Goal: Browse casually

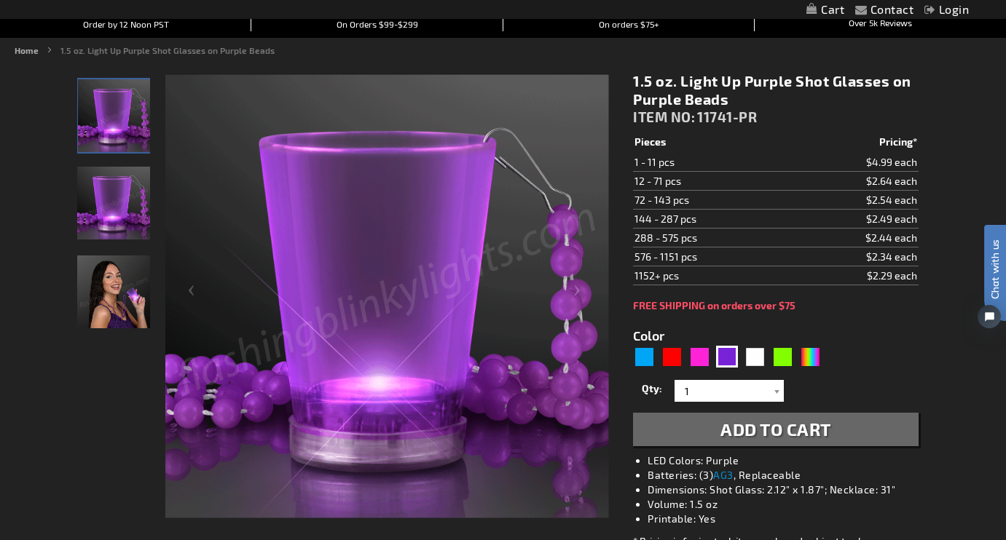
scroll to position [158, 0]
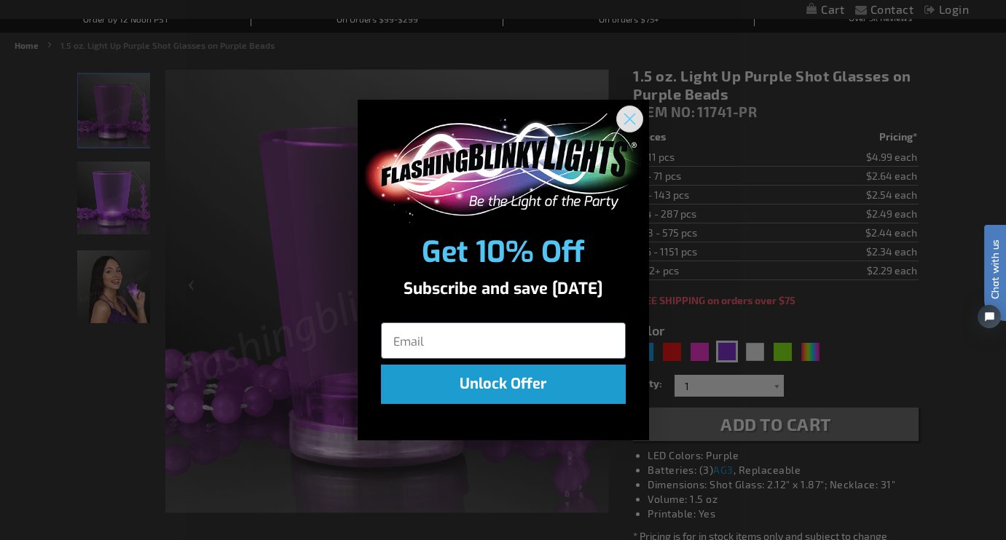
click at [633, 122] on icon "Close dialog" at bounding box center [629, 119] width 10 height 10
